Goal: Check status: Check status

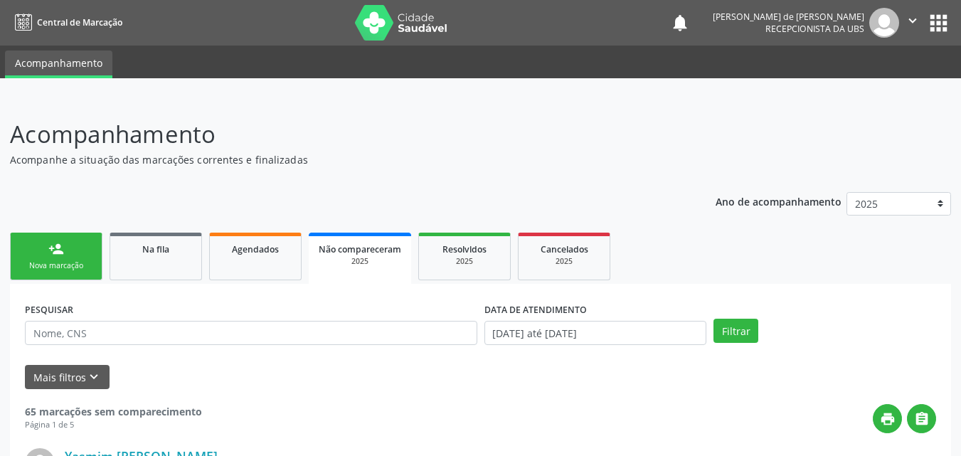
drag, startPoint x: 341, startPoint y: 258, endPoint x: 320, endPoint y: 298, distance: 44.9
click at [341, 258] on div "2025" at bounding box center [360, 261] width 83 height 11
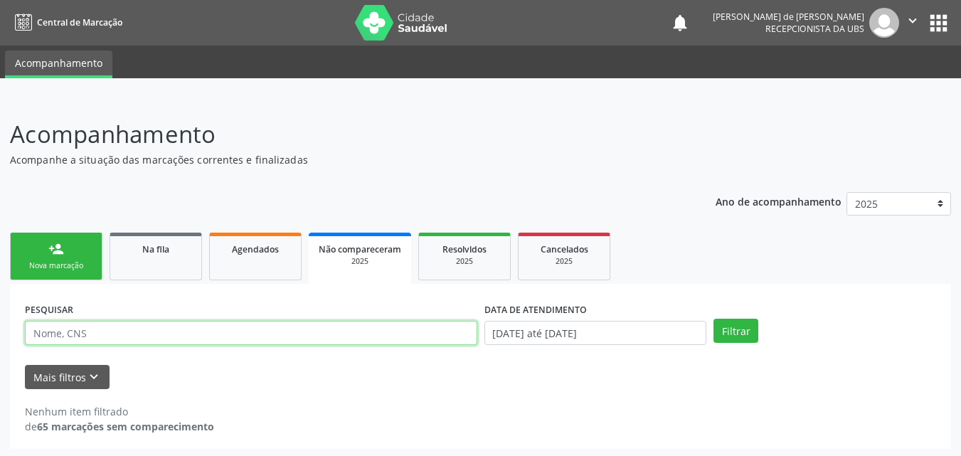
click at [204, 339] on input "text" at bounding box center [251, 333] width 453 height 24
click at [714, 319] on button "Filtrar" at bounding box center [736, 331] width 45 height 24
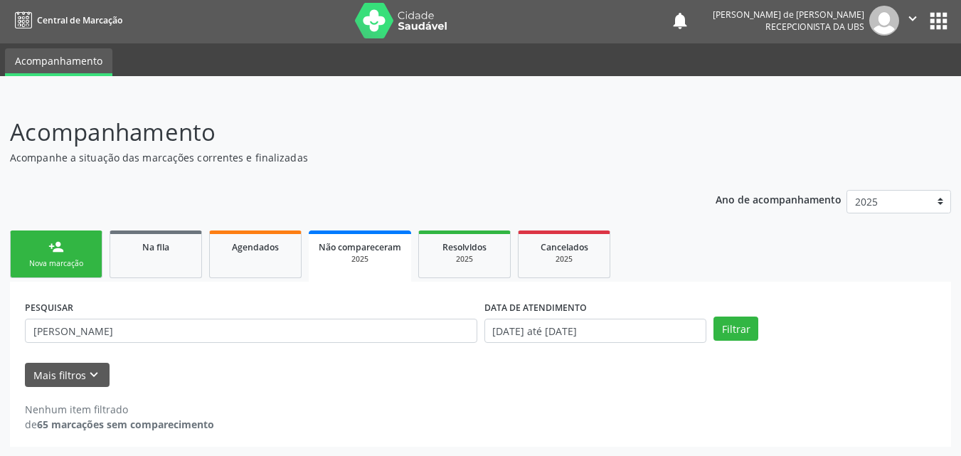
scroll to position [3, 0]
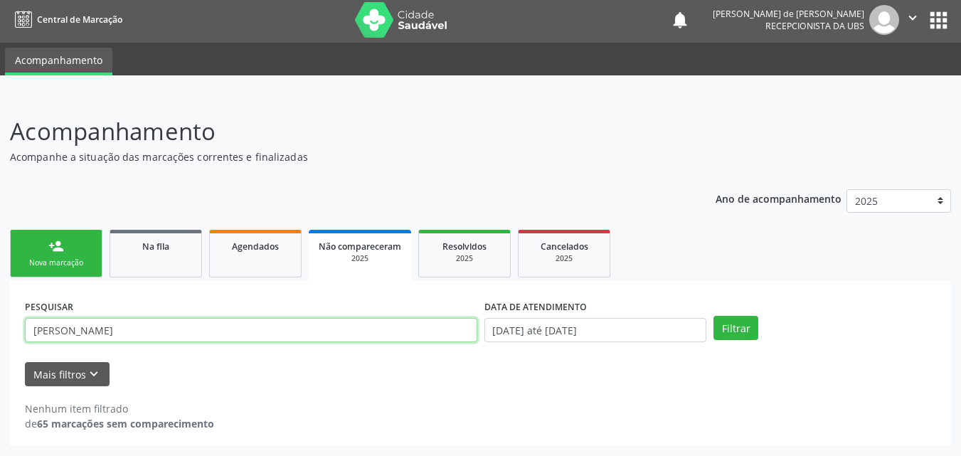
click at [83, 329] on input "[PERSON_NAME]" at bounding box center [251, 330] width 453 height 24
type input "I"
click at [714, 316] on button "Filtrar" at bounding box center [736, 328] width 45 height 24
click at [104, 330] on input "INGRYD" at bounding box center [251, 330] width 453 height 24
type input "I"
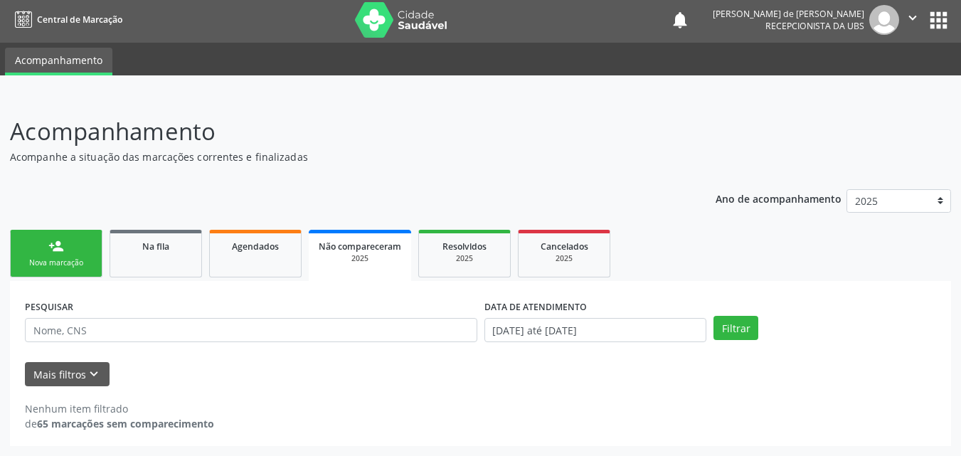
click at [344, 246] on span "Não compareceram" at bounding box center [360, 247] width 83 height 12
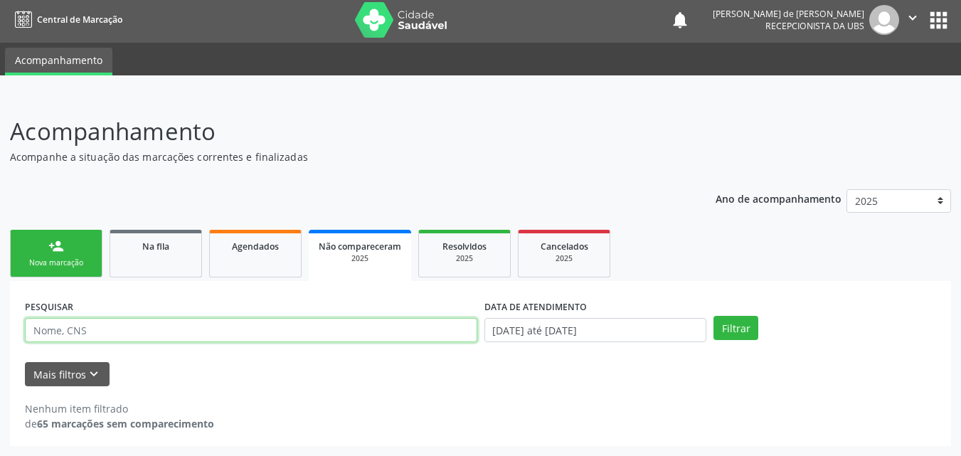
click at [60, 330] on input "text" at bounding box center [251, 330] width 453 height 24
type input "[PERSON_NAME]"
click at [714, 316] on button "Filtrar" at bounding box center [736, 328] width 45 height 24
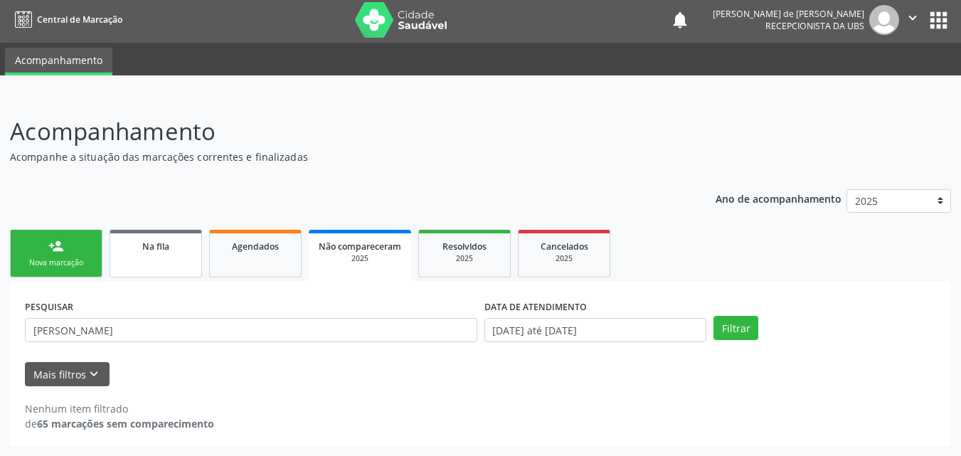
click at [148, 243] on span "Na fila" at bounding box center [155, 247] width 27 height 12
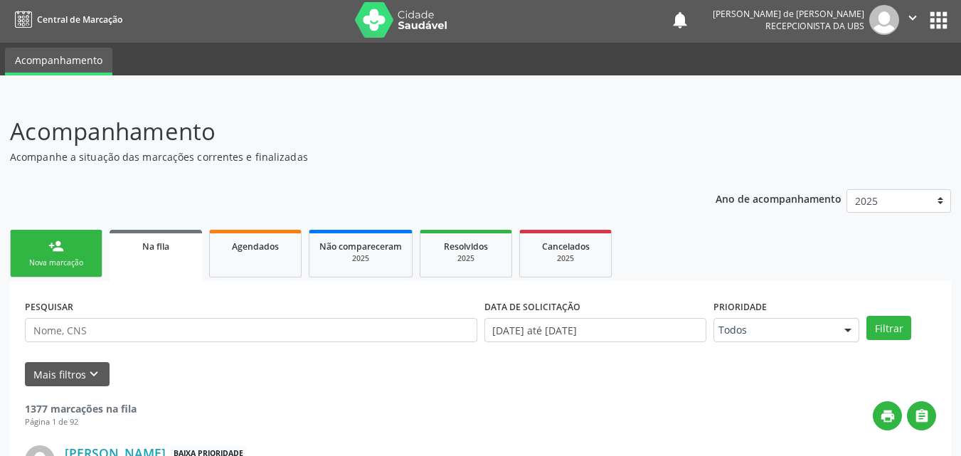
click at [148, 248] on span "Na fila" at bounding box center [155, 247] width 27 height 12
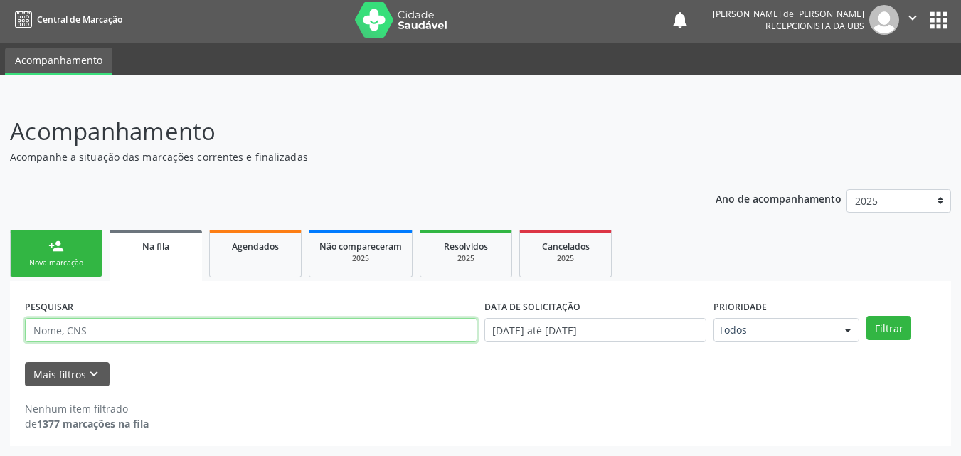
click at [103, 334] on input "text" at bounding box center [251, 330] width 453 height 24
type input "[PERSON_NAME]"
click at [867, 316] on button "Filtrar" at bounding box center [889, 328] width 45 height 24
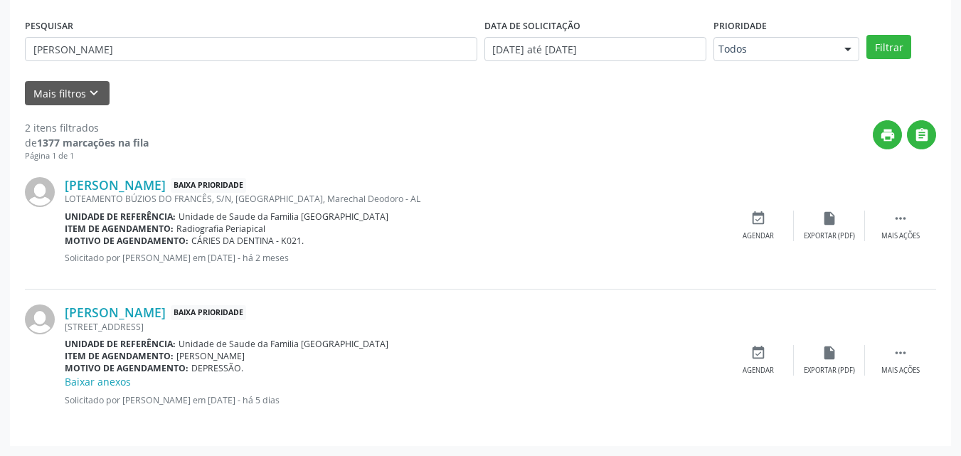
scroll to position [0, 0]
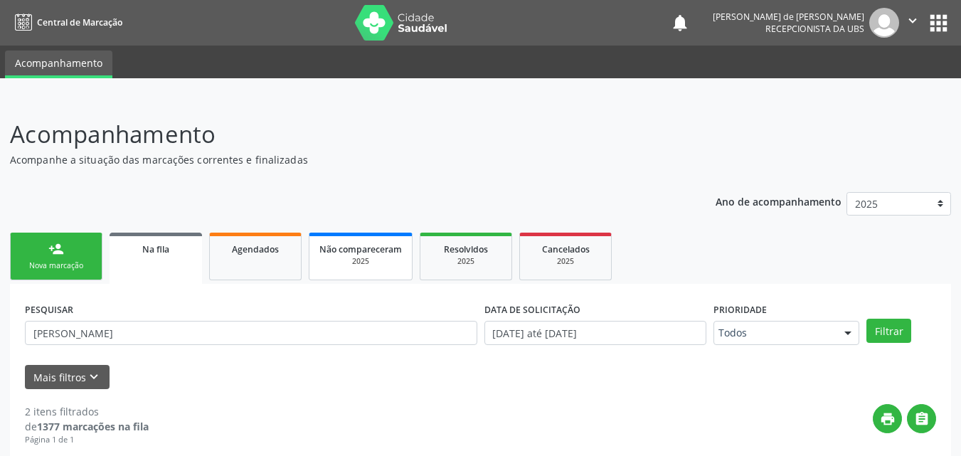
click at [369, 260] on div "2025" at bounding box center [361, 261] width 83 height 11
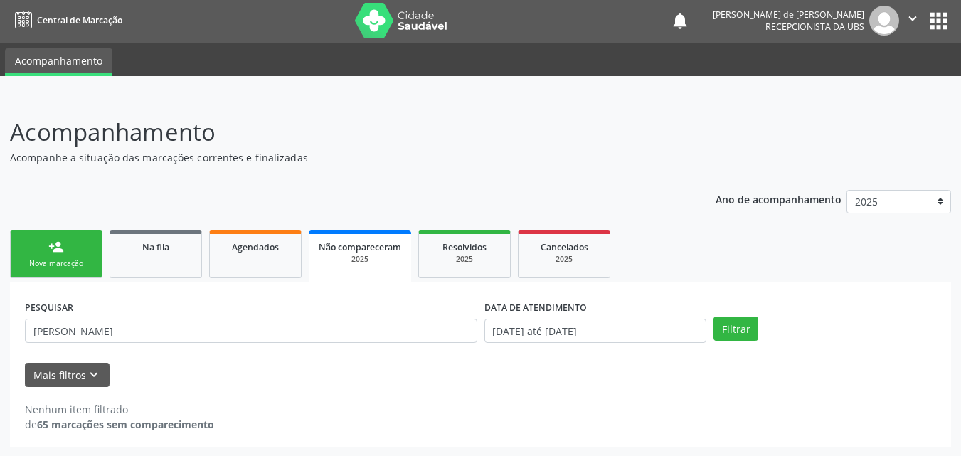
scroll to position [3, 0]
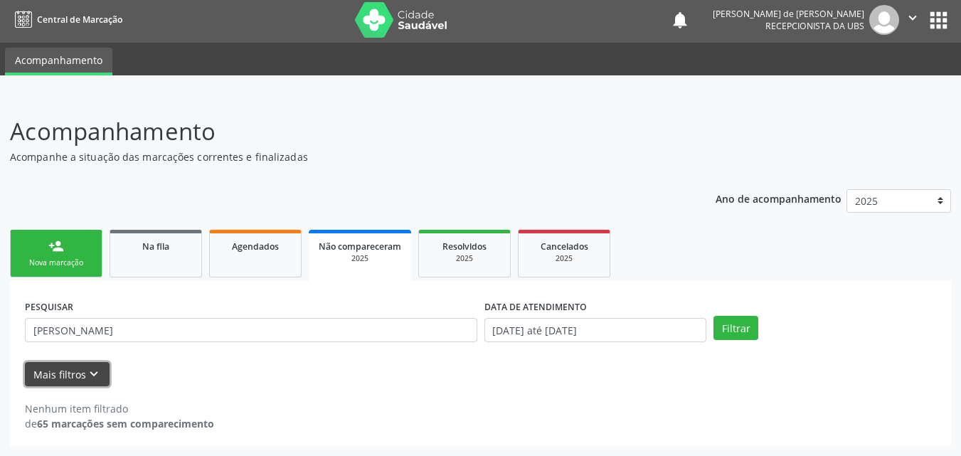
click at [66, 377] on button "Mais filtros keyboard_arrow_down" at bounding box center [67, 374] width 85 height 25
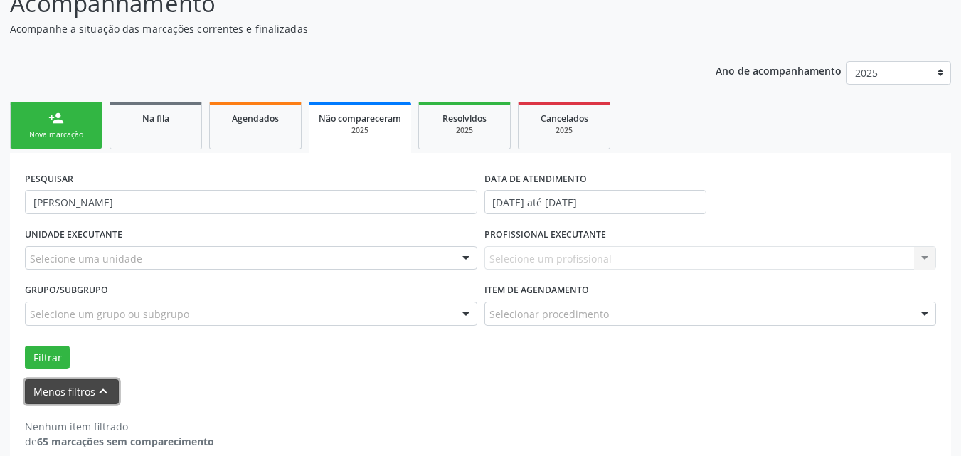
scroll to position [149, 0]
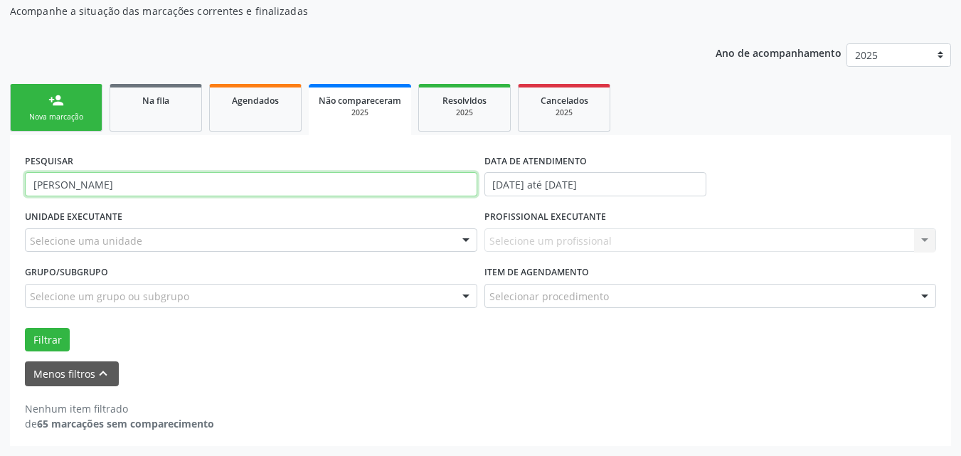
click at [117, 183] on input "[PERSON_NAME]" at bounding box center [251, 184] width 453 height 24
click at [95, 177] on input "[PERSON_NAME]" at bounding box center [251, 184] width 453 height 24
click at [25, 328] on button "Filtrar" at bounding box center [47, 340] width 45 height 24
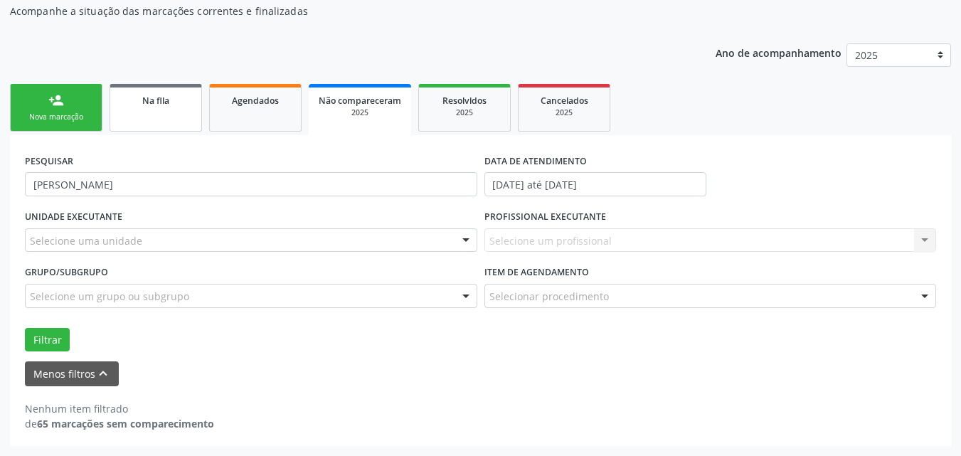
click at [169, 110] on link "Na fila" at bounding box center [156, 108] width 93 height 48
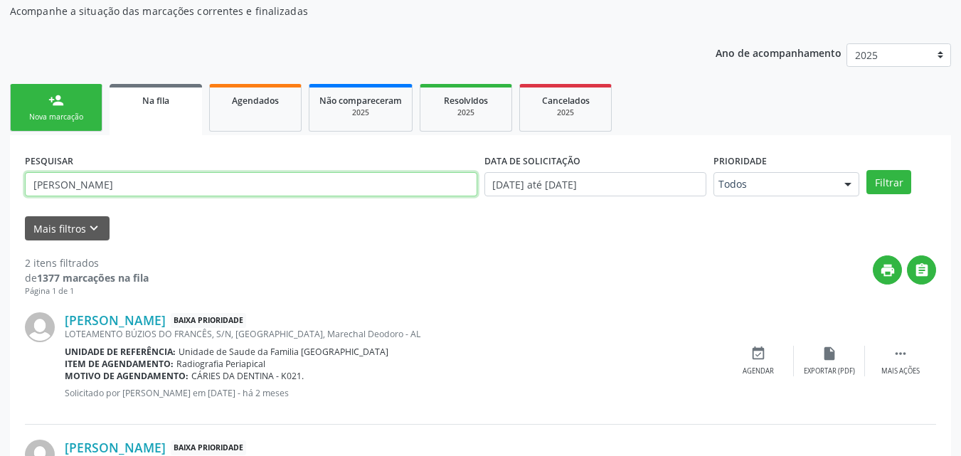
click at [94, 184] on input "[PERSON_NAME]" at bounding box center [251, 184] width 453 height 24
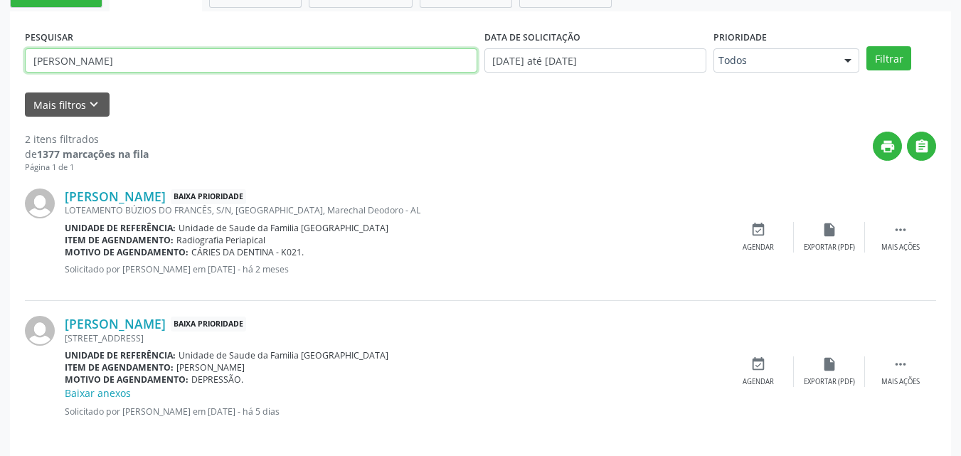
scroll to position [0, 0]
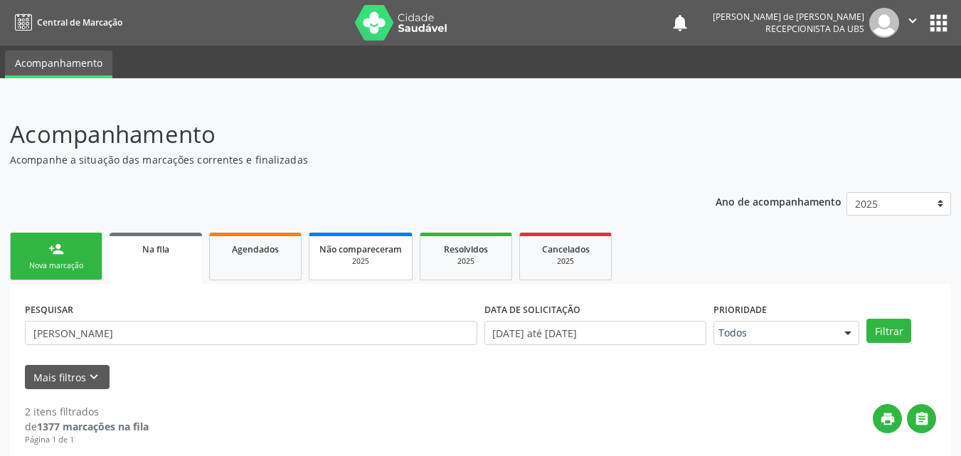
click at [365, 260] on div "2025" at bounding box center [361, 261] width 83 height 11
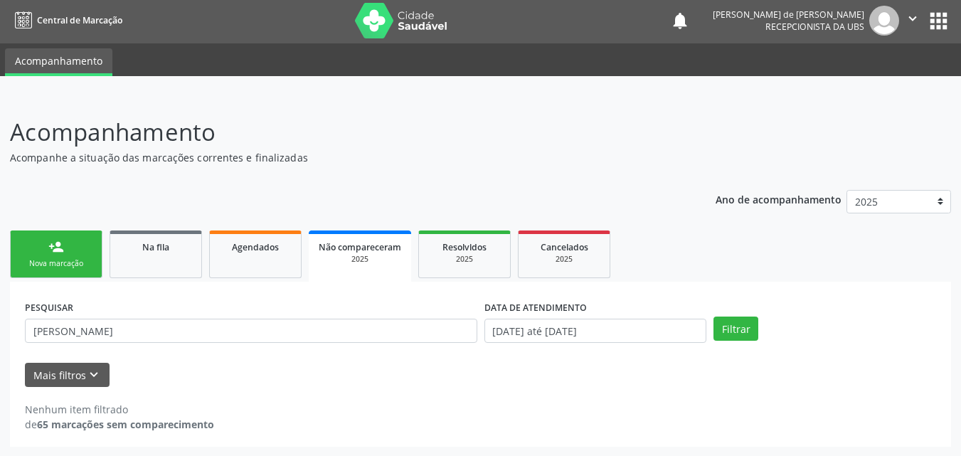
scroll to position [3, 0]
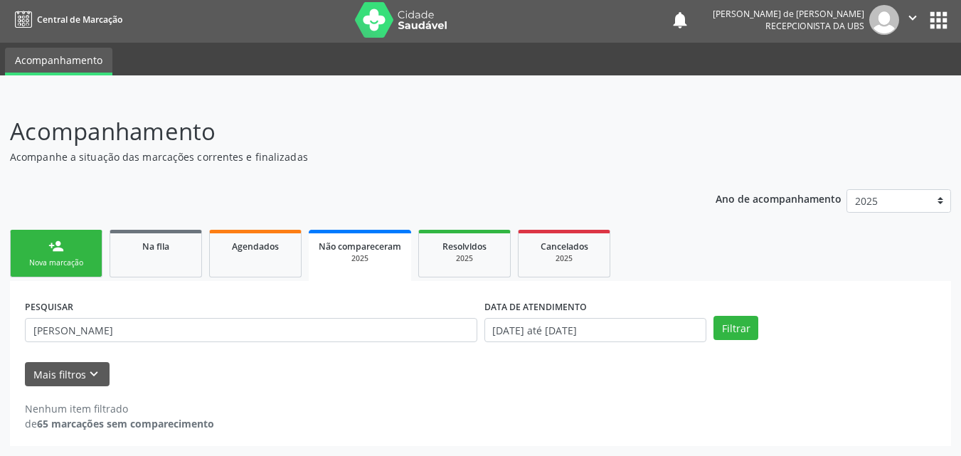
click at [78, 316] on div "PESQUISAR [PERSON_NAME]" at bounding box center [251, 324] width 460 height 56
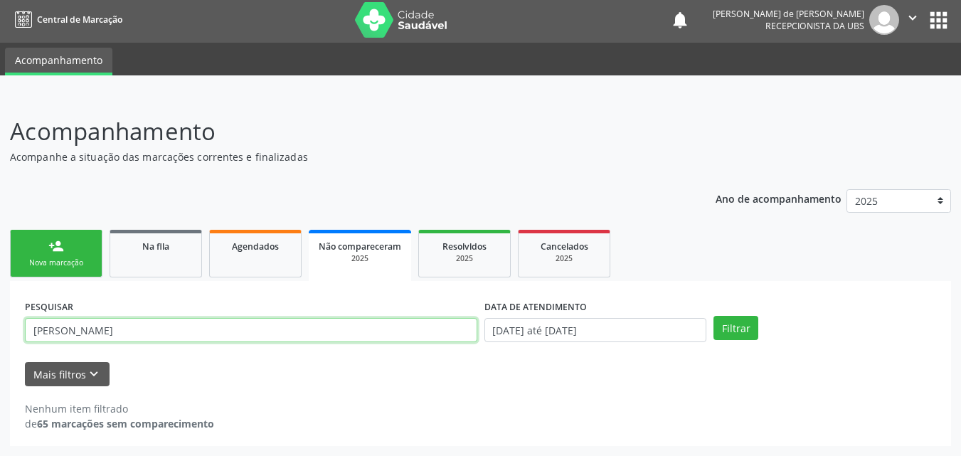
click at [80, 329] on input "[PERSON_NAME]" at bounding box center [251, 330] width 453 height 24
click at [714, 316] on button "Filtrar" at bounding box center [736, 328] width 45 height 24
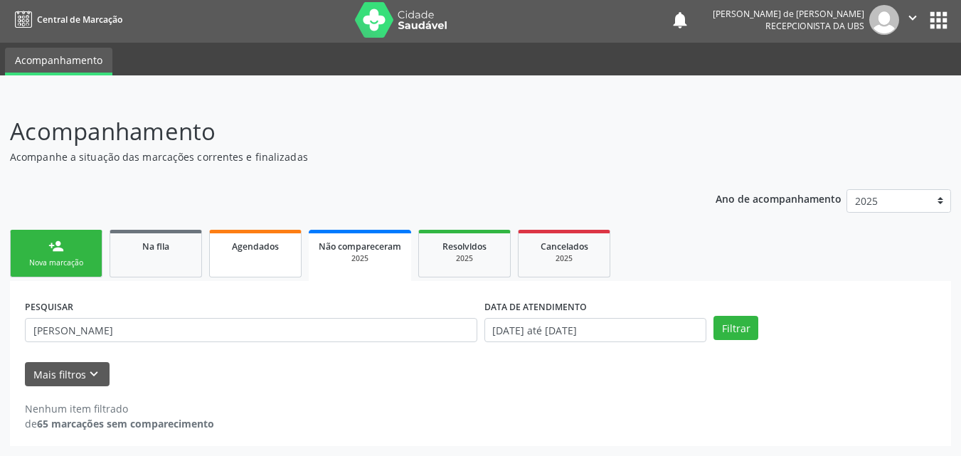
click at [266, 246] on span "Agendados" at bounding box center [255, 247] width 47 height 12
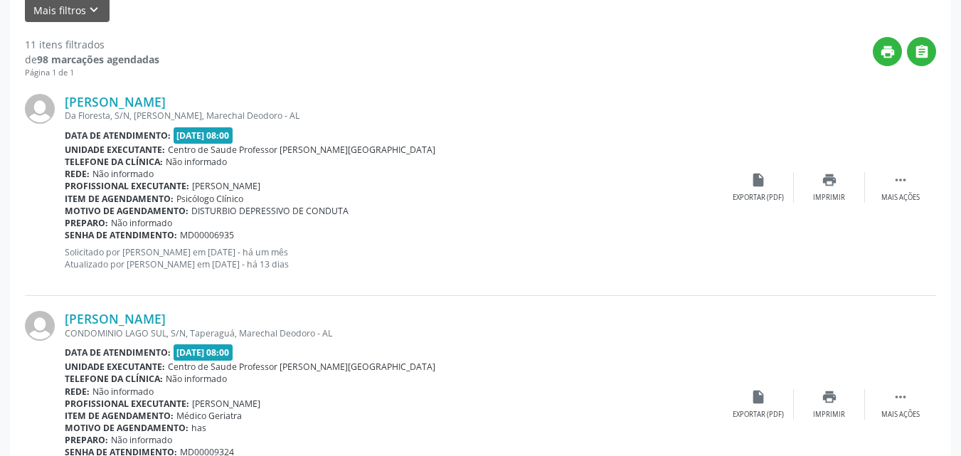
scroll to position [0, 0]
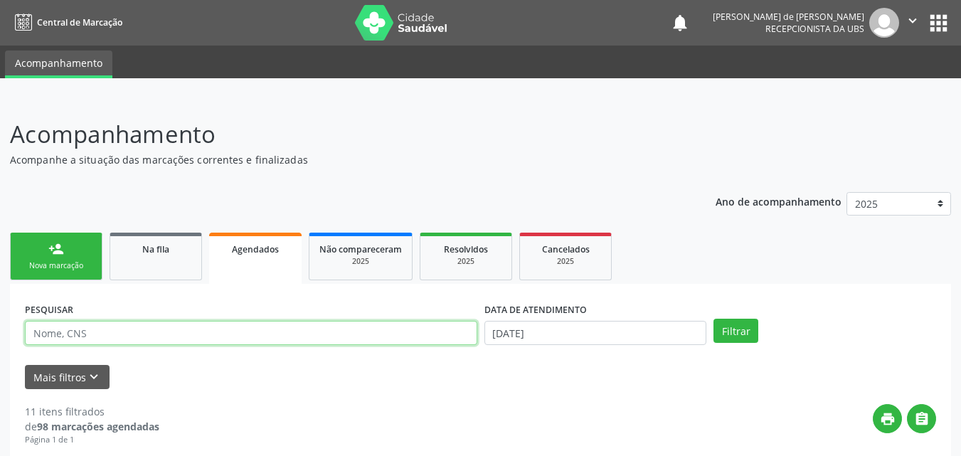
drag, startPoint x: 107, startPoint y: 336, endPoint x: 101, endPoint y: 324, distance: 13.4
click at [105, 336] on input "text" at bounding box center [251, 333] width 453 height 24
type input "[PERSON_NAME]"
click at [714, 319] on button "Filtrar" at bounding box center [736, 331] width 45 height 24
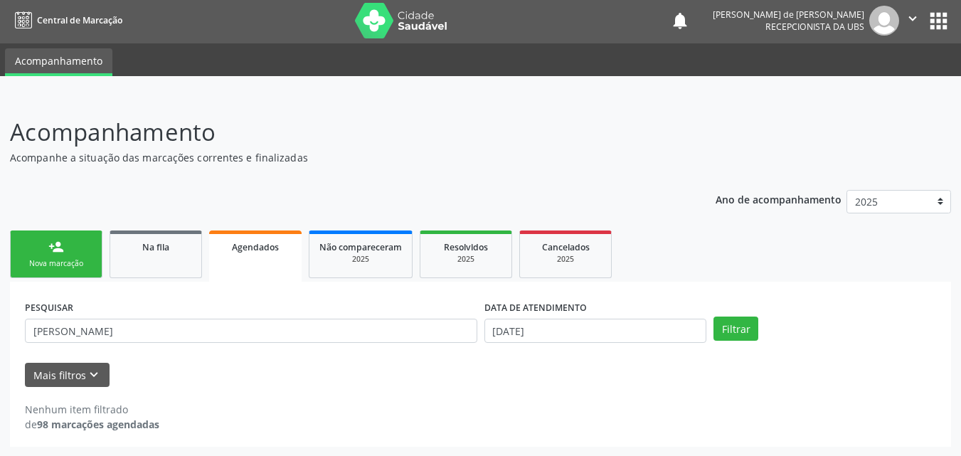
scroll to position [3, 0]
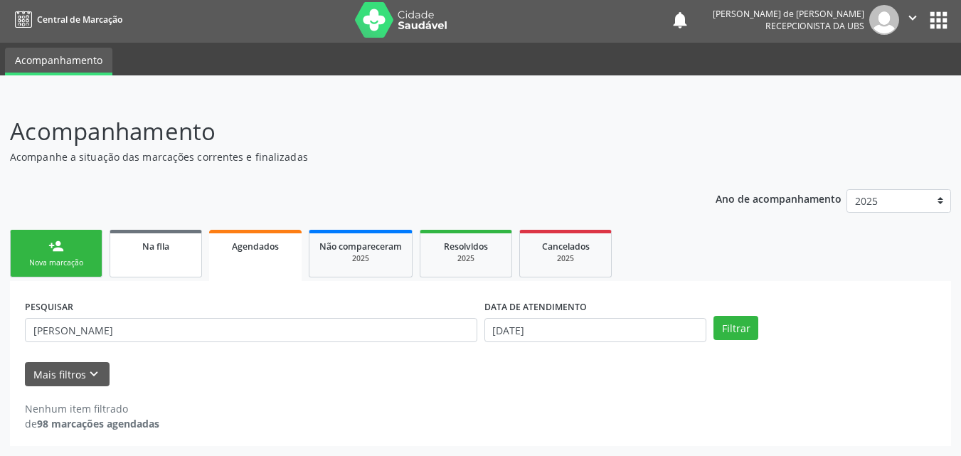
click at [174, 260] on link "Na fila" at bounding box center [156, 254] width 93 height 48
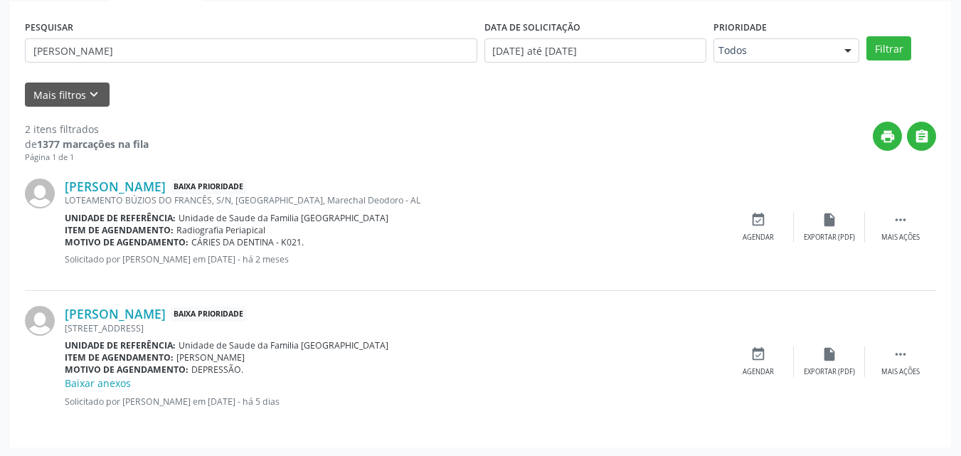
scroll to position [284, 0]
drag, startPoint x: 60, startPoint y: 309, endPoint x: 230, endPoint y: 363, distance: 177.8
click at [294, 385] on div "[PERSON_NAME] Baixa Prioridade [STREET_ADDRESS] Unidade de referência: Unidade …" at bounding box center [481, 361] width 912 height 142
copy div "[PERSON_NAME] [GEOGRAPHIC_DATA] [STREET_ADDRESS], Marechal Deodoro - AL Unidade…"
